Goal: Task Accomplishment & Management: Manage account settings

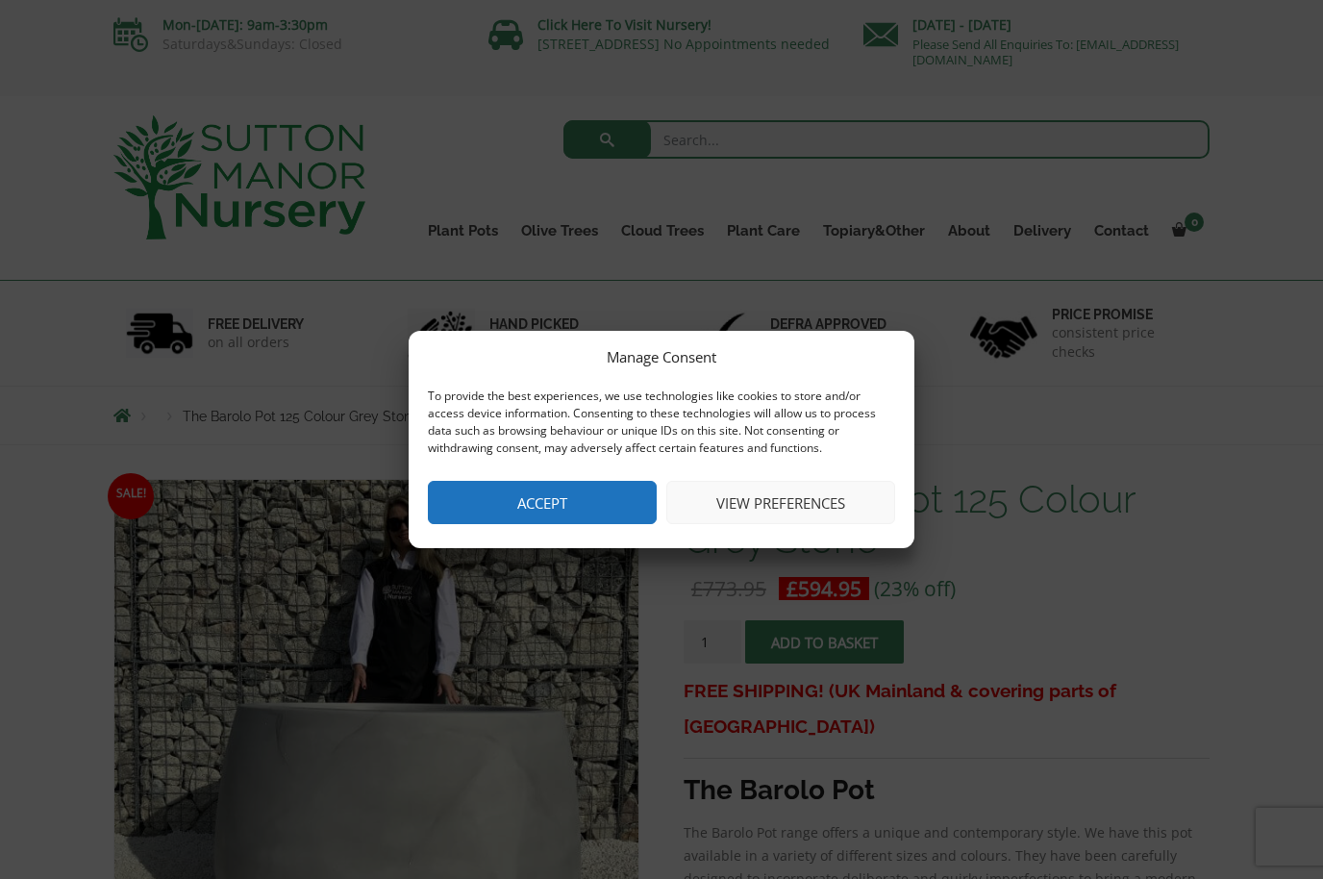
click at [772, 501] on button "View preferences" at bounding box center [781, 502] width 229 height 43
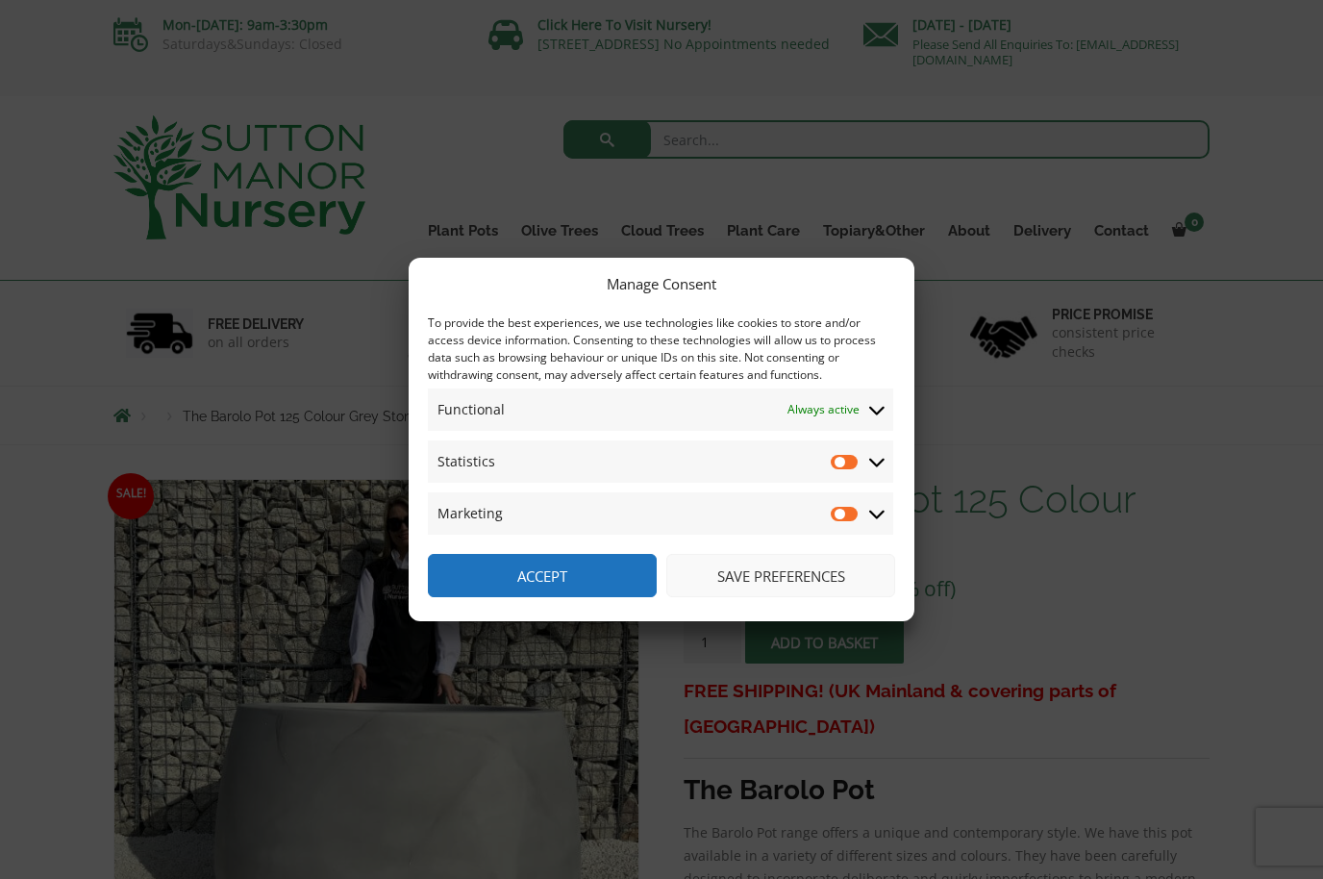
click at [850, 455] on input "Statistics" at bounding box center [845, 461] width 29 height 19
checkbox input "true"
click at [844, 509] on input "Marketing" at bounding box center [845, 513] width 29 height 19
click at [843, 510] on input "Marketing" at bounding box center [845, 513] width 29 height 19
checkbox input "false"
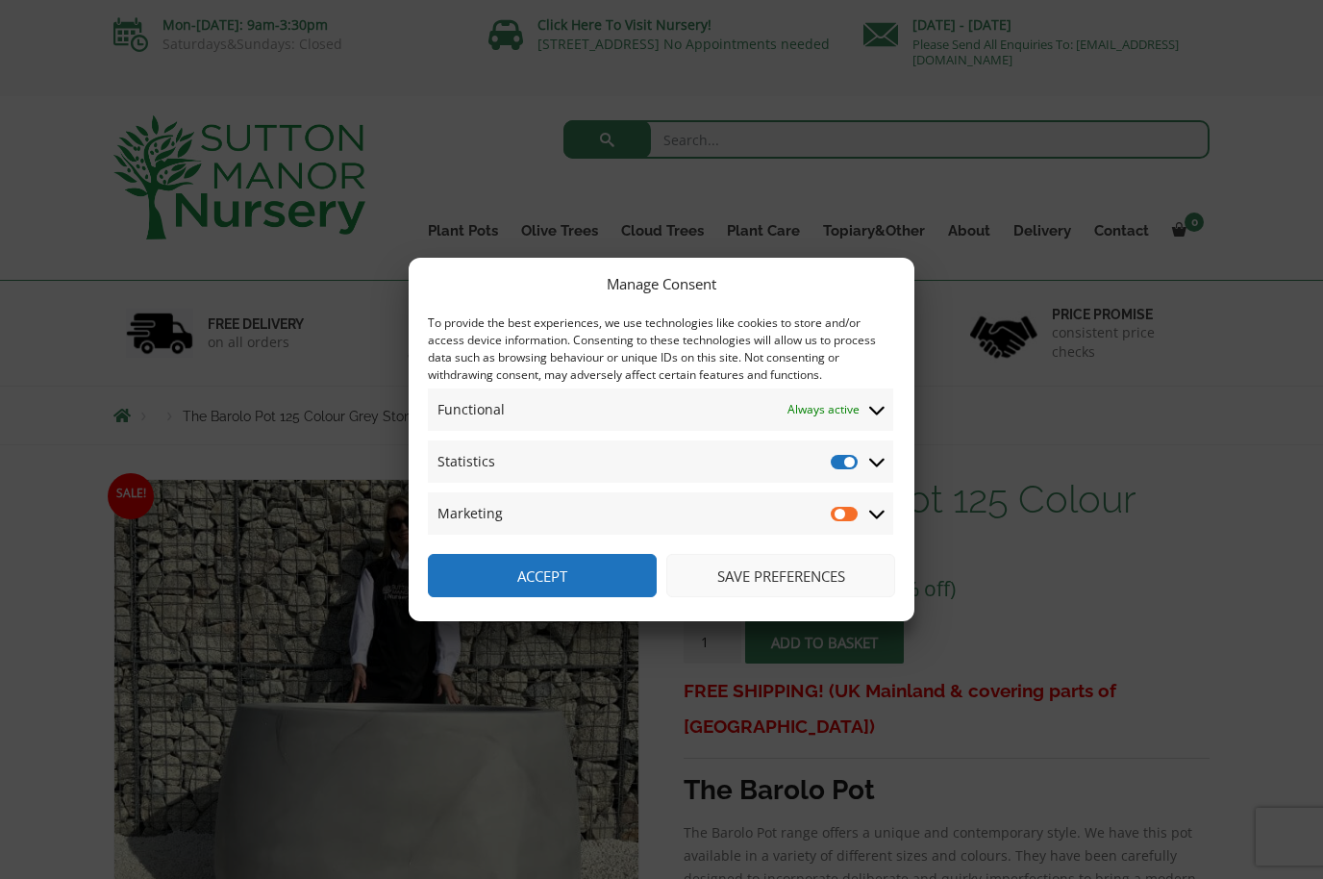
click at [841, 463] on input "Statistics" at bounding box center [845, 461] width 29 height 19
click at [883, 459] on icon at bounding box center [876, 463] width 15 height 9
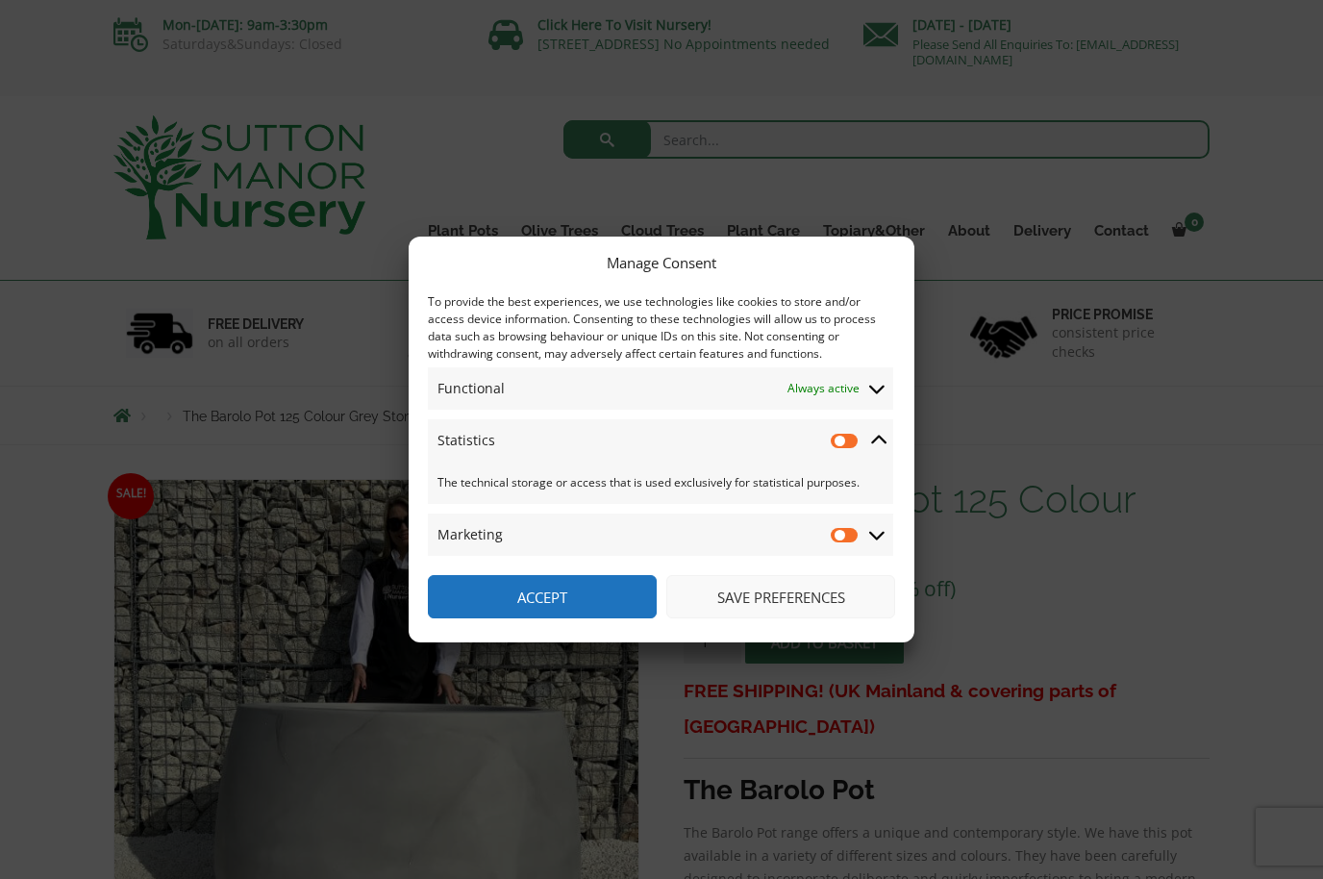
click at [860, 440] on input "Statistics" at bounding box center [845, 440] width 29 height 19
click at [839, 440] on input "Statistics" at bounding box center [845, 440] width 29 height 19
checkbox input "false"
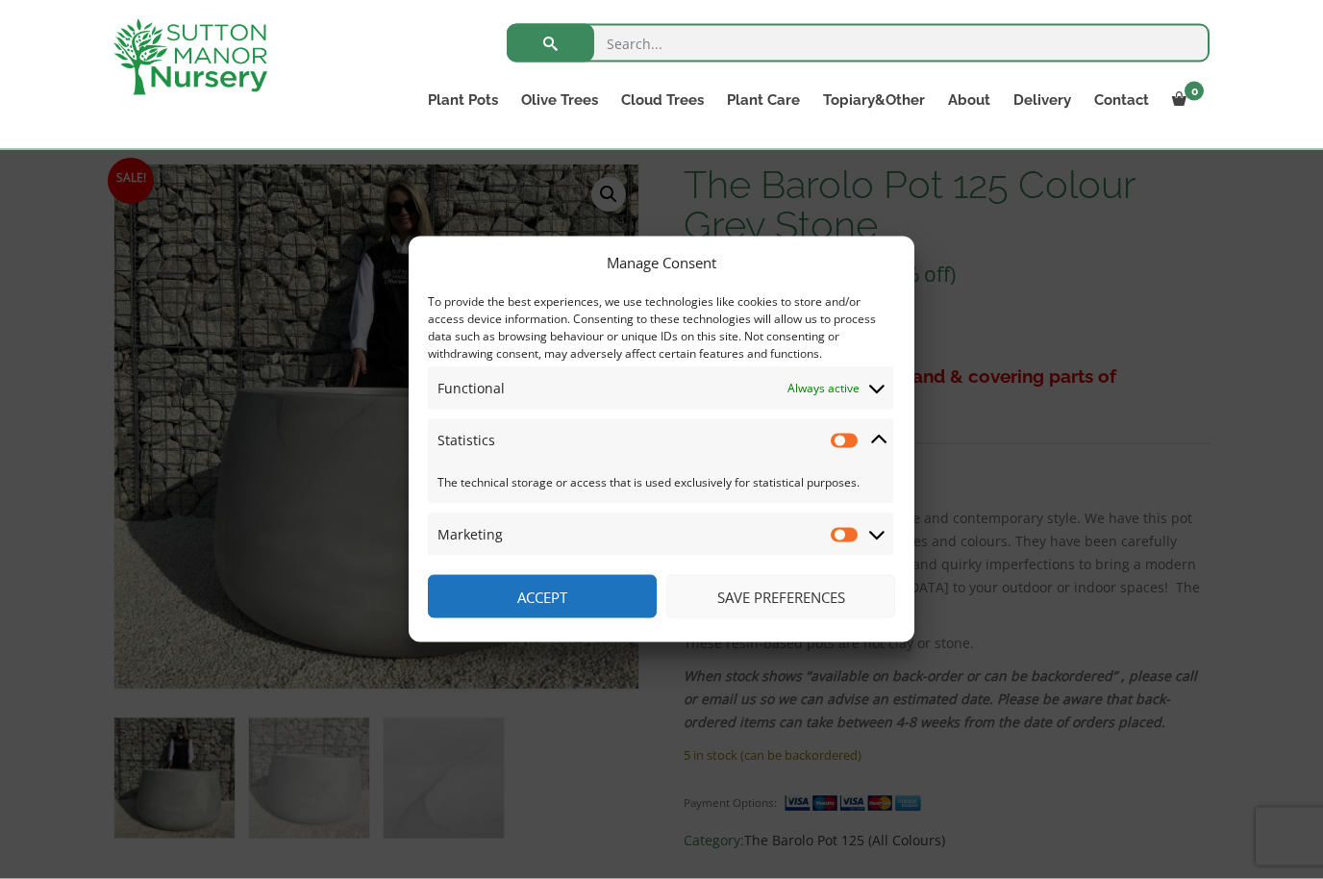
scroll to position [281, 0]
click at [839, 544] on input "Marketing" at bounding box center [845, 534] width 29 height 19
click at [841, 544] on input "Marketing" at bounding box center [845, 534] width 29 height 19
checkbox input "false"
click at [775, 618] on button "Save preferences" at bounding box center [781, 596] width 229 height 43
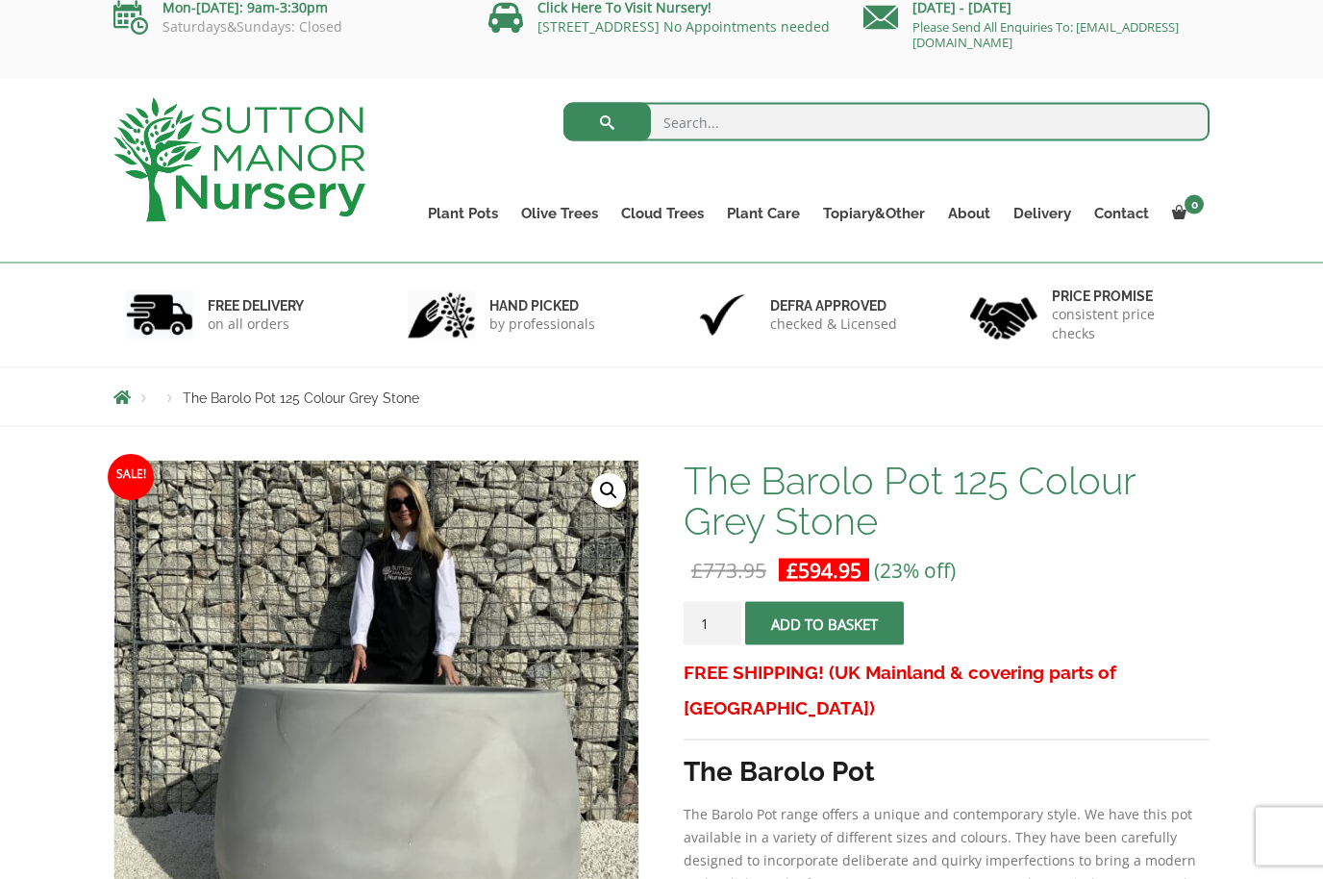
scroll to position [0, 0]
